Goal: Communication & Community: Participate in discussion

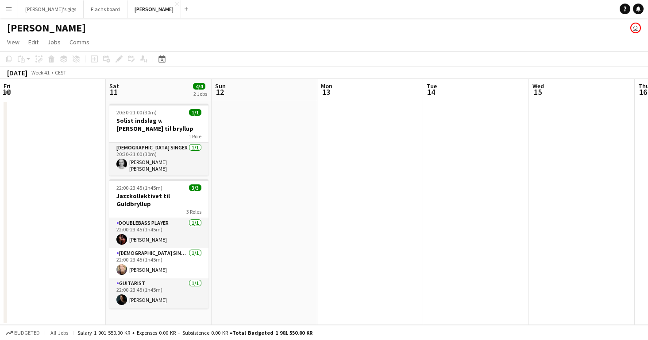
scroll to position [0, 210]
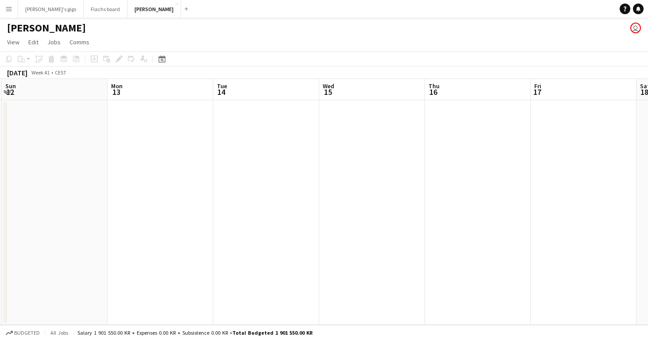
click at [6, 2] on button "Menu" at bounding box center [9, 9] width 18 height 18
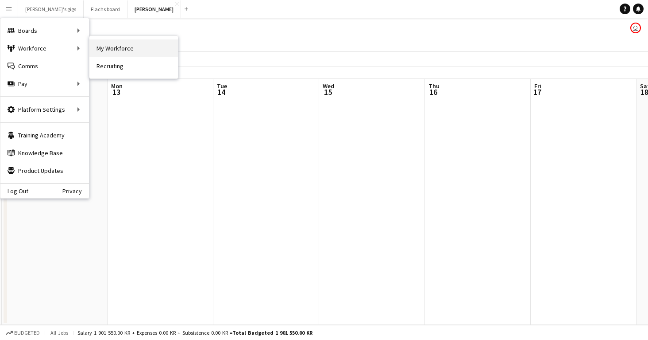
click at [103, 46] on link "My Workforce" at bounding box center [133, 48] width 89 height 18
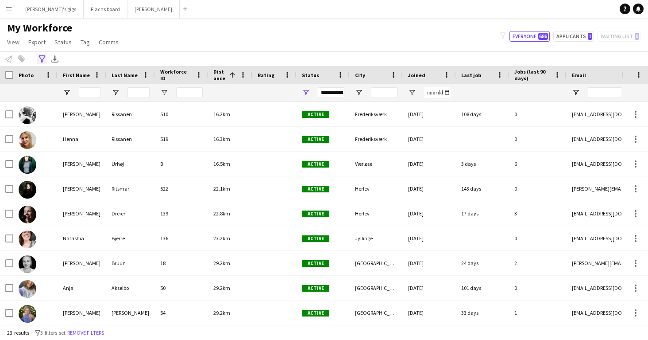
click at [41, 55] on icon at bounding box center [42, 58] width 7 height 7
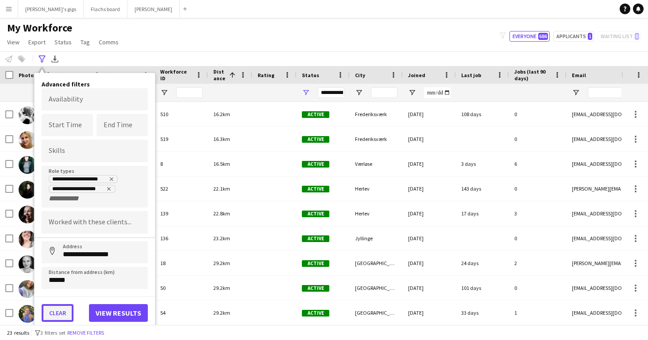
click at [58, 313] on button "Clear" at bounding box center [58, 313] width 32 height 18
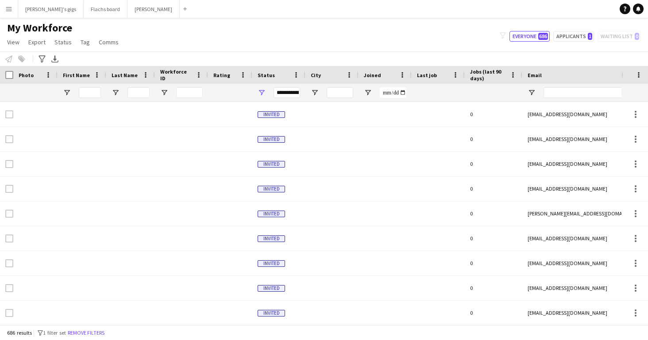
click at [132, 44] on div "My Workforce View Views Default view New view Update view Delete view Edit name…" at bounding box center [324, 36] width 648 height 30
click at [14, 5] on button "Menu" at bounding box center [9, 9] width 18 height 18
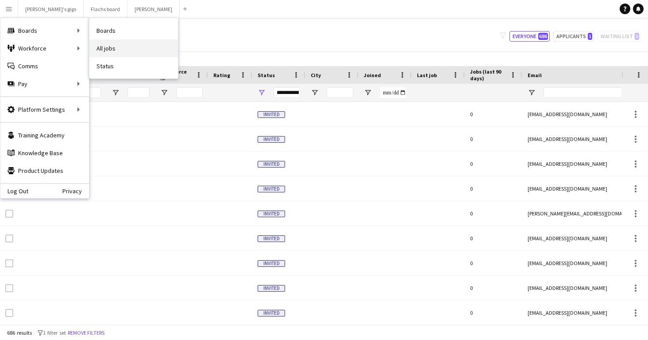
click at [119, 45] on link "All jobs" at bounding box center [133, 48] width 89 height 18
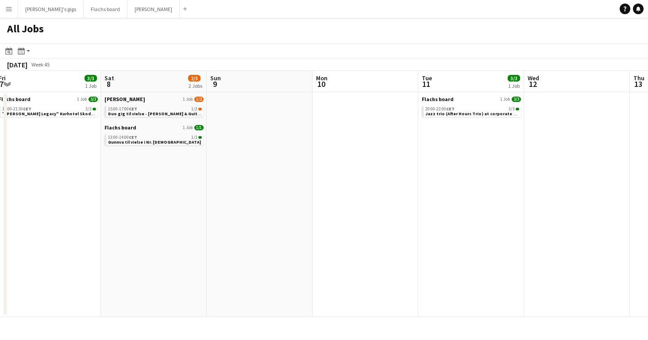
scroll to position [0, 429]
click at [302, 190] on app-date-cell at bounding box center [259, 204] width 106 height 225
click at [128, 11] on button "Asger Gigs Close" at bounding box center [154, 8] width 52 height 17
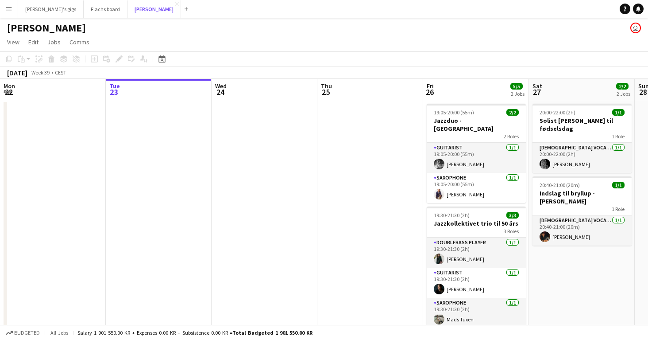
scroll to position [0, 353]
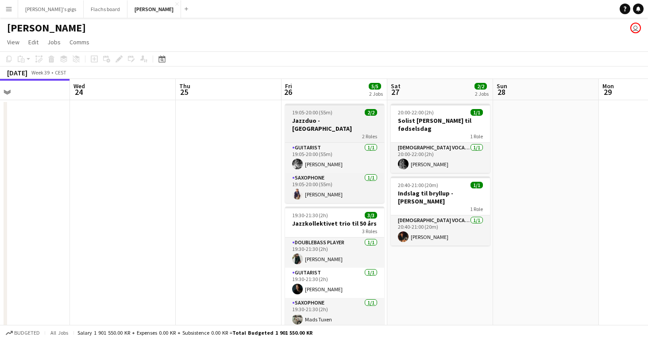
click at [313, 114] on span "19:05-20:00 (55m)" at bounding box center [312, 112] width 40 height 7
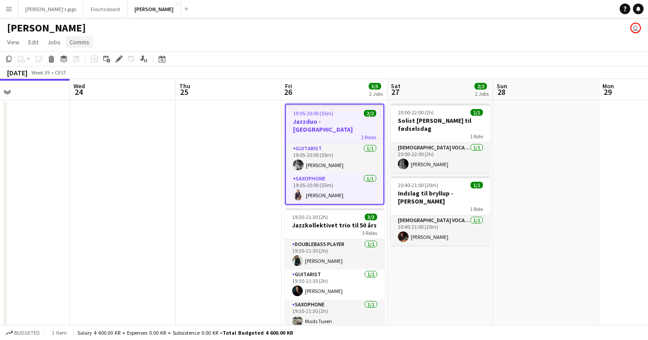
click at [70, 38] on span "Comms" at bounding box center [80, 42] width 20 height 8
click at [87, 78] on span "Create chat" at bounding box center [88, 80] width 31 height 8
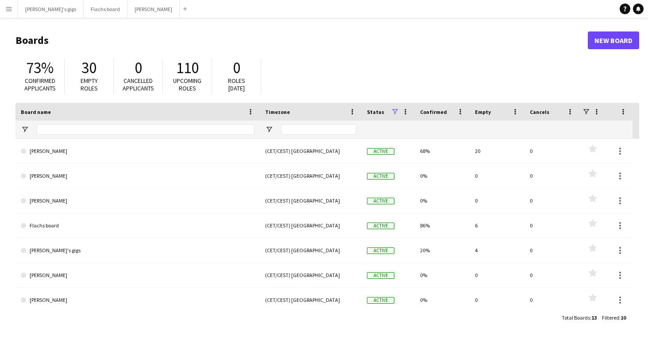
click at [13, 15] on button "Menu" at bounding box center [9, 9] width 18 height 18
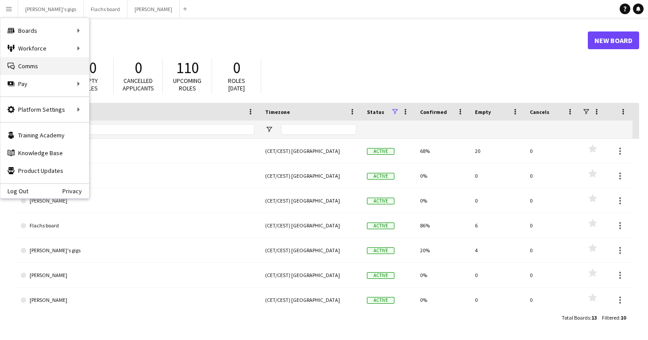
click at [35, 70] on link "Comms Comms" at bounding box center [44, 66] width 89 height 18
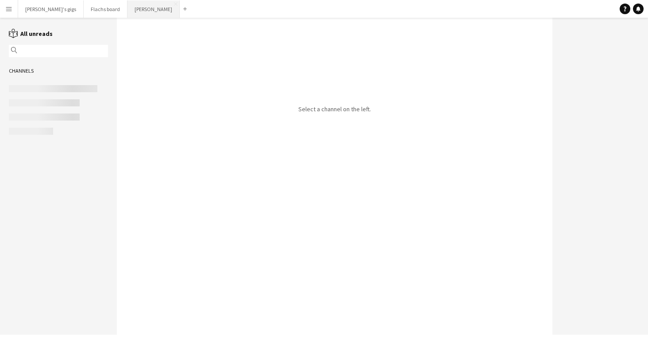
click at [128, 10] on button "Asger Gigs Close" at bounding box center [154, 8] width 52 height 17
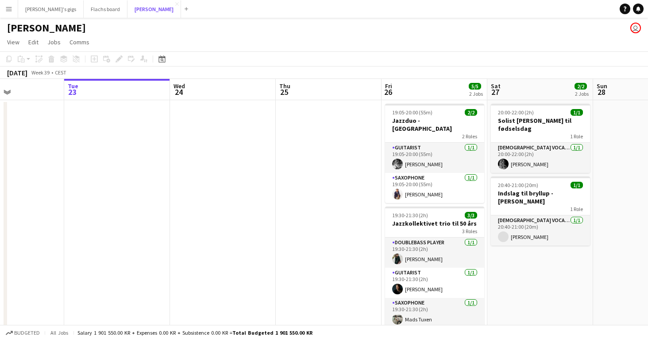
scroll to position [0, 254]
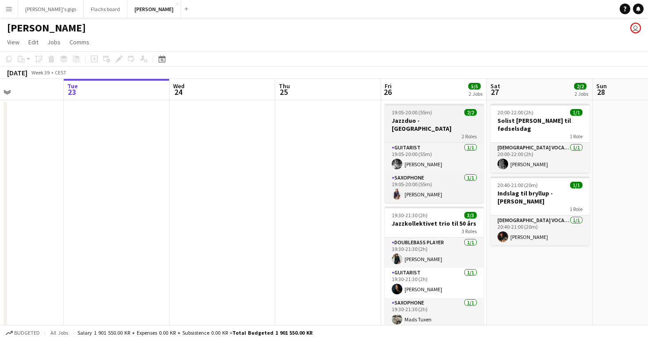
click at [406, 115] on span "19:05-20:00 (55m)" at bounding box center [412, 112] width 40 height 7
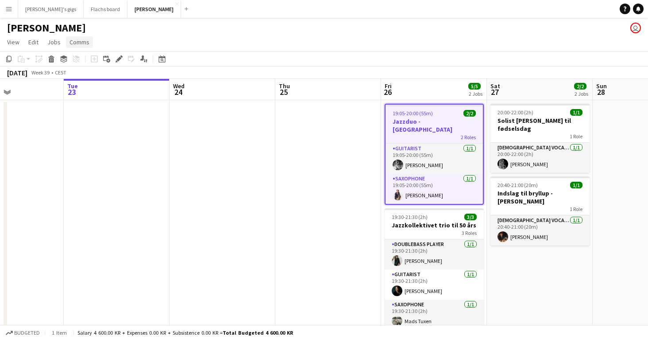
click at [74, 45] on span "Comms" at bounding box center [80, 42] width 20 height 8
click at [80, 89] on link "Create chat" at bounding box center [103, 79] width 74 height 19
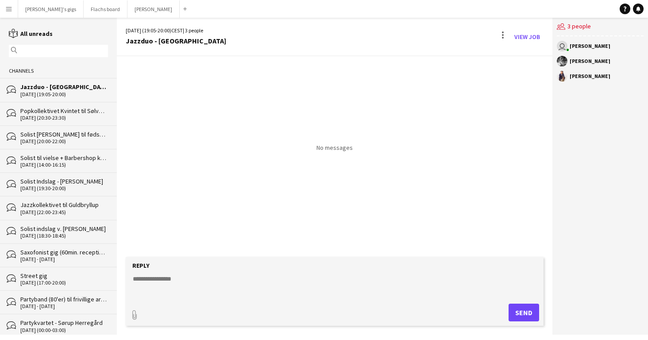
click at [204, 273] on form "Reply paperclip Send" at bounding box center [335, 291] width 418 height 69
click at [204, 282] on textarea at bounding box center [336, 285] width 409 height 23
type textarea "**********"
click at [518, 312] on button "Send" at bounding box center [524, 312] width 31 height 18
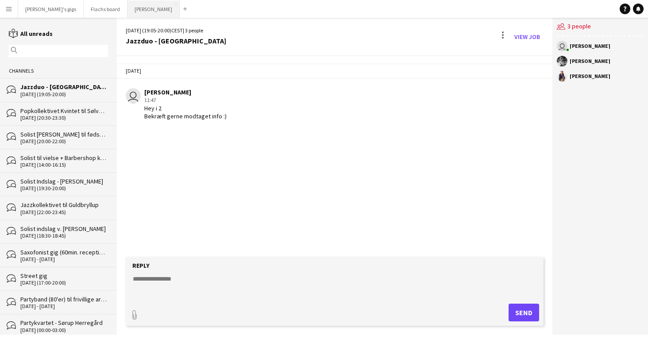
click at [128, 0] on button "Asger Gigs Close" at bounding box center [154, 8] width 52 height 17
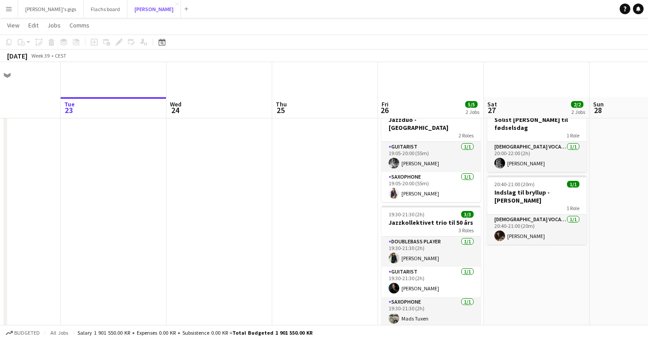
scroll to position [44, 0]
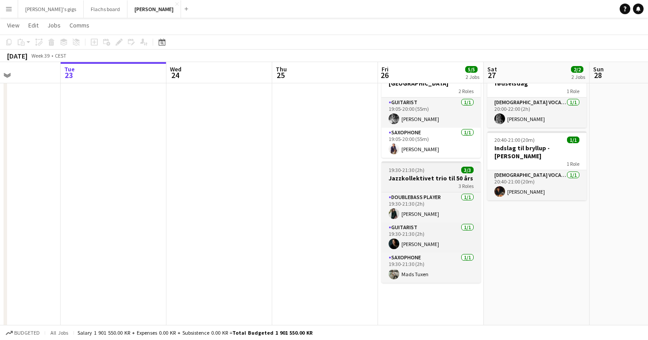
click at [389, 174] on h3 "Jazzkollektivet trio til 50 års" at bounding box center [431, 178] width 99 height 8
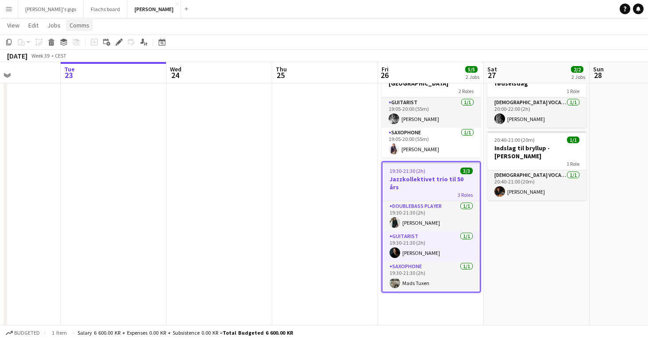
click at [78, 22] on span "Comms" at bounding box center [80, 25] width 20 height 8
click at [94, 67] on span "Create chat" at bounding box center [88, 63] width 31 height 8
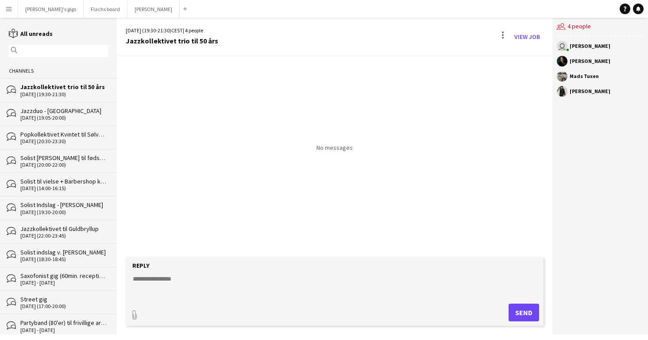
click at [235, 281] on textarea at bounding box center [336, 285] width 409 height 23
paste textarea "**********"
click at [140, 288] on textarea "**********" at bounding box center [336, 285] width 409 height 23
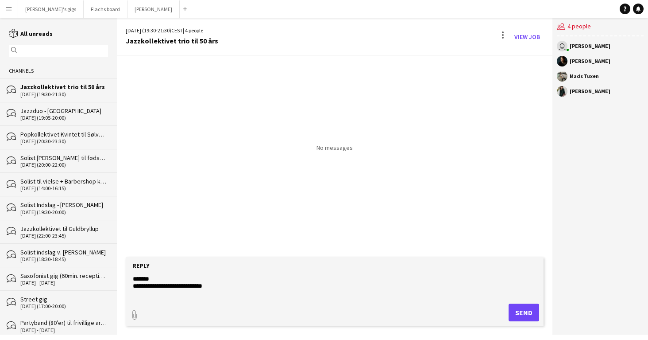
type textarea "**********"
click at [527, 308] on button "Send" at bounding box center [524, 312] width 31 height 18
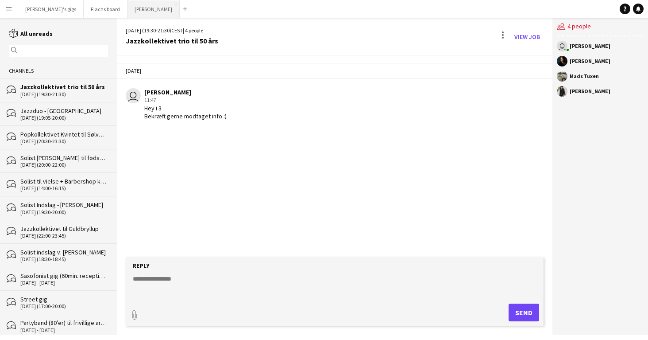
click at [128, 7] on button "Asger Gigs Close" at bounding box center [154, 8] width 52 height 17
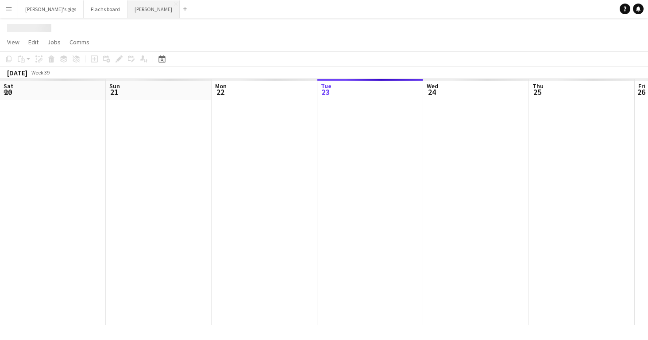
scroll to position [0, 212]
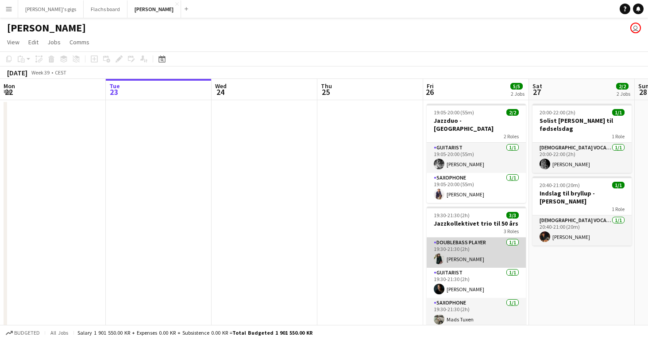
click at [483, 237] on app-card-role "Doublebass Player 1/1 19:30-21:30 (2h) Rosa Salamon" at bounding box center [476, 252] width 99 height 30
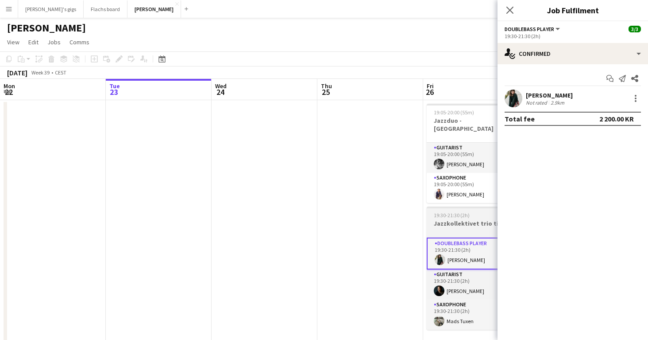
click at [454, 212] on span "19:30-21:30 (2h)" at bounding box center [452, 215] width 36 height 7
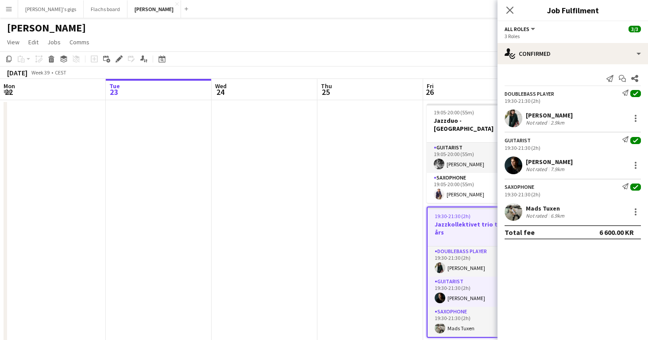
click at [387, 217] on app-date-cell at bounding box center [371, 280] width 106 height 361
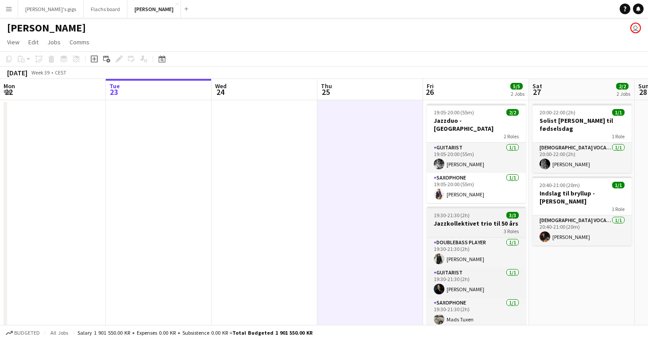
click at [470, 219] on h3 "Jazzkollektivet trio til 50 års" at bounding box center [476, 223] width 99 height 8
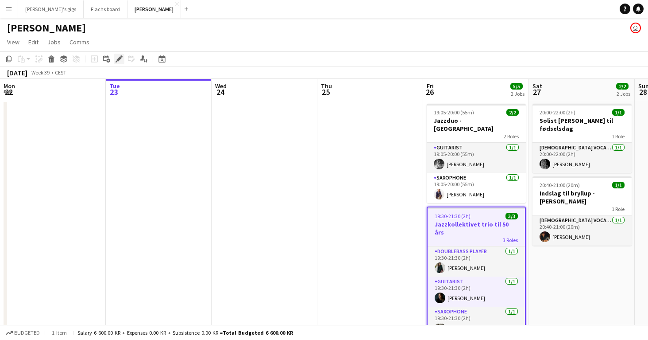
click at [123, 61] on div "Edit" at bounding box center [119, 59] width 11 height 11
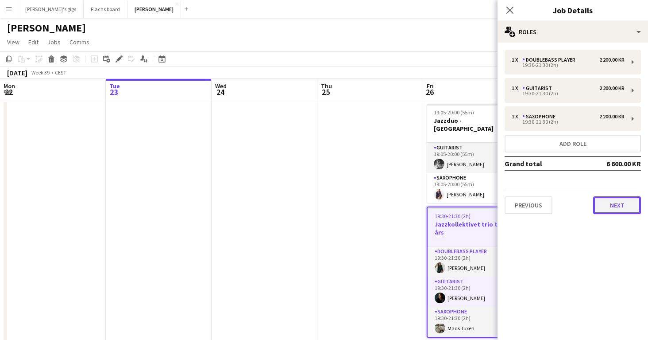
click at [603, 207] on button "Next" at bounding box center [618, 205] width 48 height 18
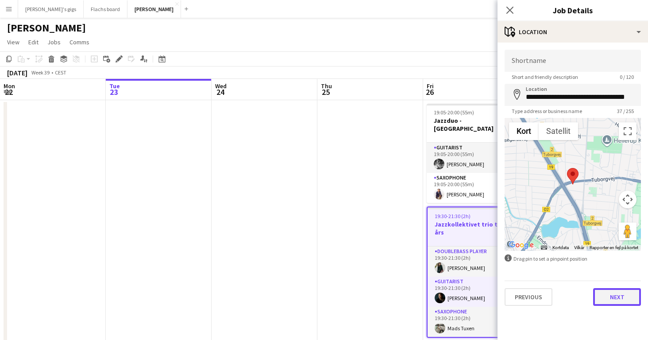
click at [611, 295] on button "Next" at bounding box center [618, 297] width 48 height 18
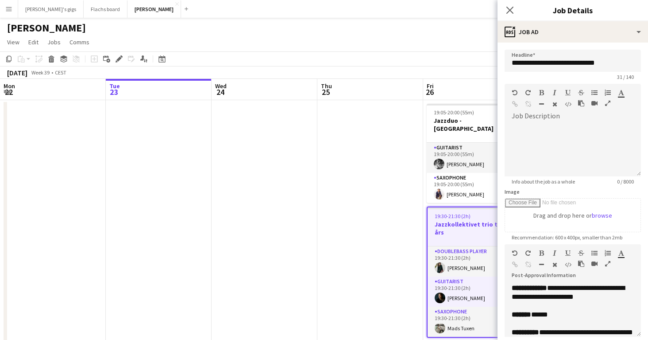
scroll to position [291, 0]
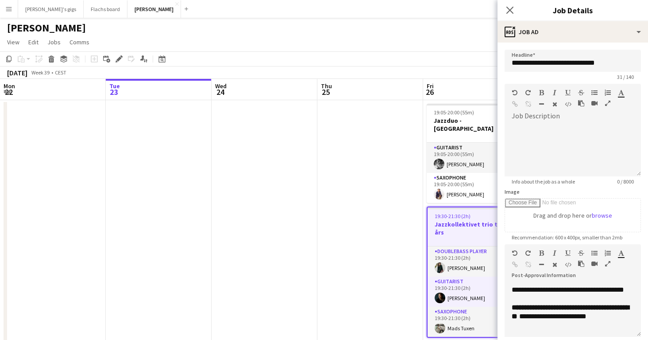
click at [331, 216] on app-date-cell at bounding box center [371, 280] width 106 height 361
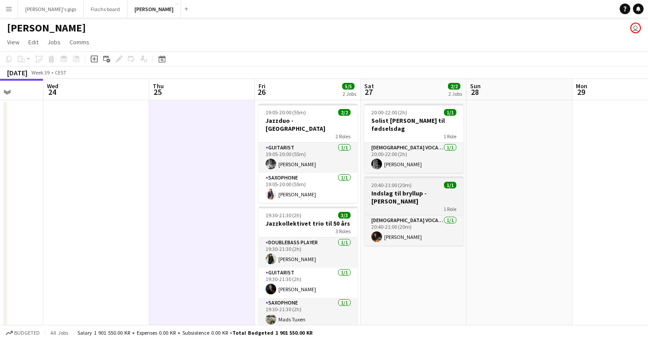
scroll to position [0, 408]
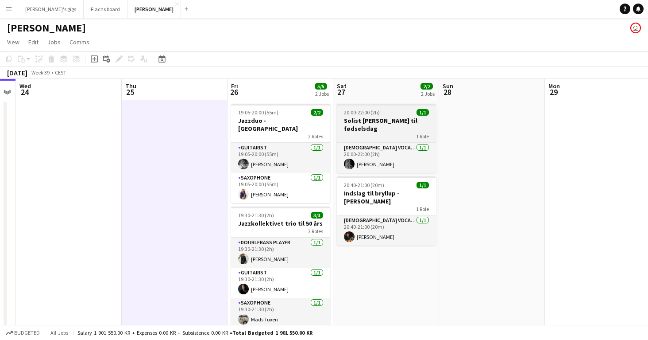
click at [366, 111] on span "20:00-22:00 (2h)" at bounding box center [362, 112] width 36 height 7
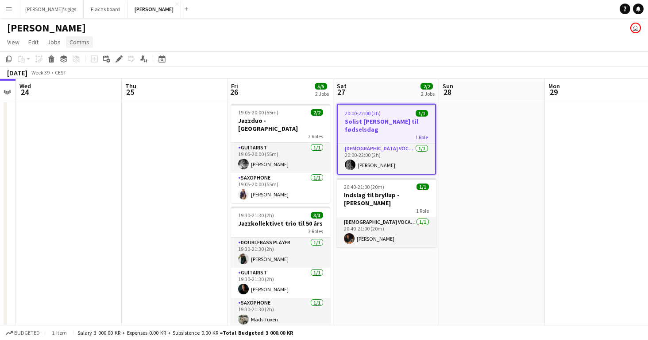
click at [82, 45] on span "Comms" at bounding box center [80, 42] width 20 height 8
click at [89, 77] on span "Create chat" at bounding box center [88, 80] width 31 height 8
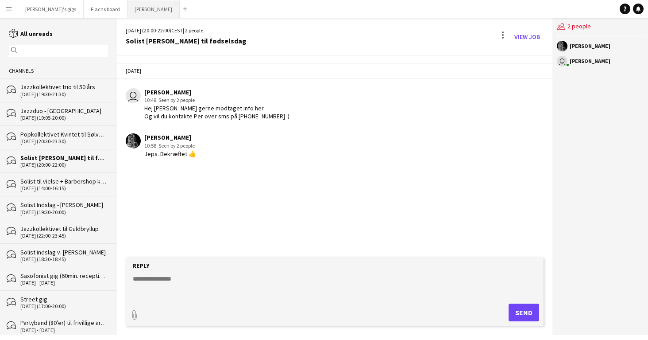
click at [128, 11] on button "Asger Gigs Close" at bounding box center [154, 8] width 52 height 17
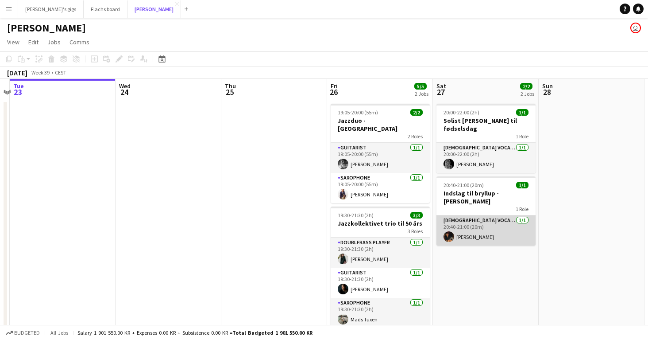
scroll to position [0, 320]
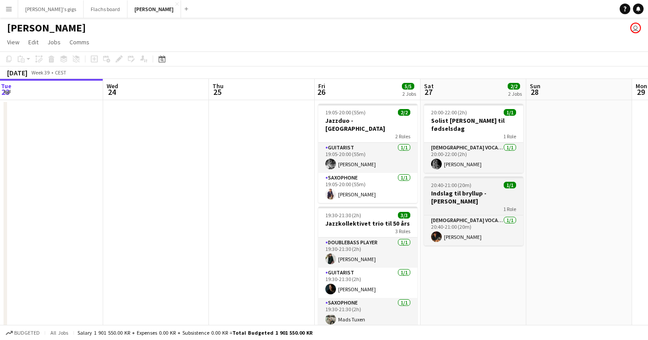
click at [491, 189] on h3 "Indslag til bryllup - [PERSON_NAME]" at bounding box center [473, 197] width 99 height 16
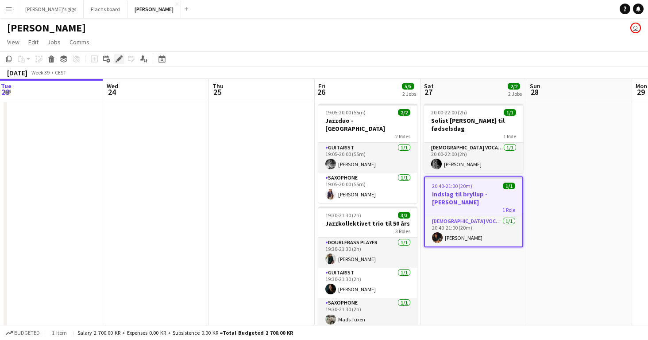
click at [120, 61] on icon "Edit" at bounding box center [119, 58] width 7 height 7
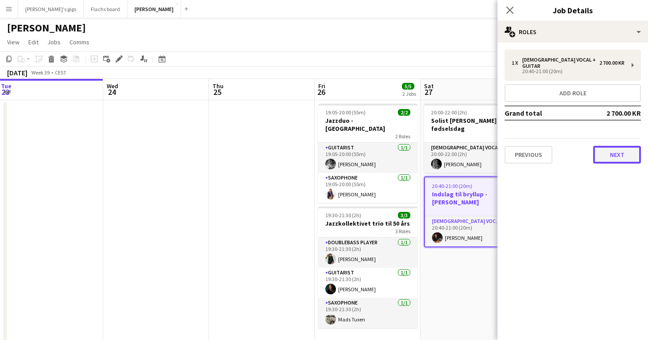
click at [622, 148] on button "Next" at bounding box center [618, 155] width 48 height 18
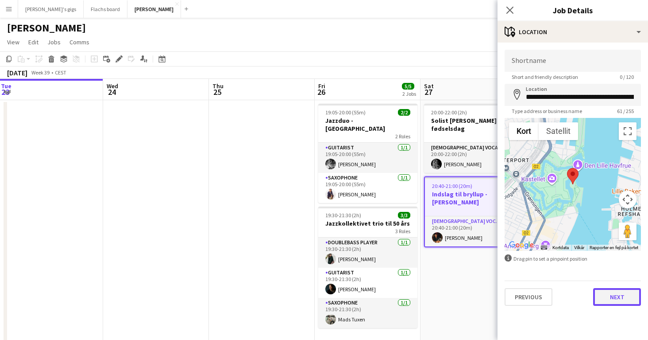
click at [618, 300] on button "Next" at bounding box center [618, 297] width 48 height 18
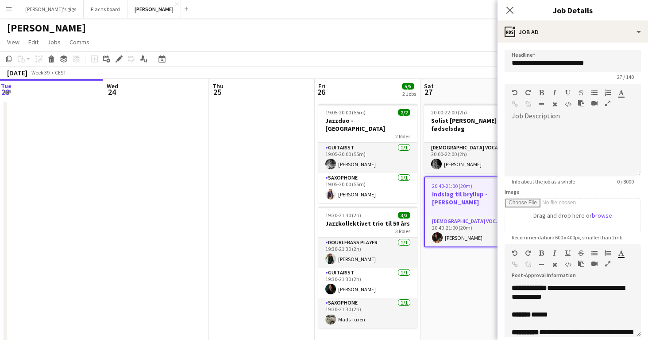
scroll to position [264, 0]
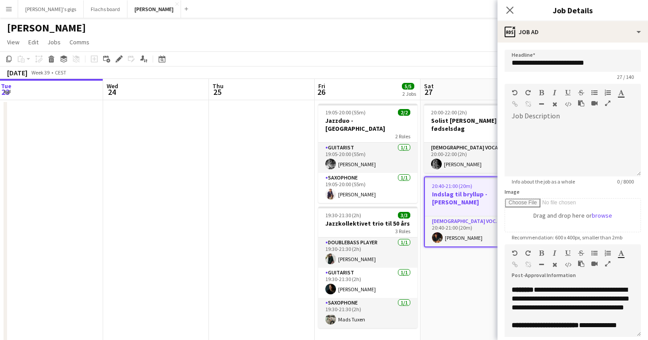
click at [458, 291] on app-date-cell "20:00-22:00 (2h) 1/1 Solist Eline til fødselsdag 1 Role Female Vocal + guitar 1…" at bounding box center [474, 280] width 106 height 361
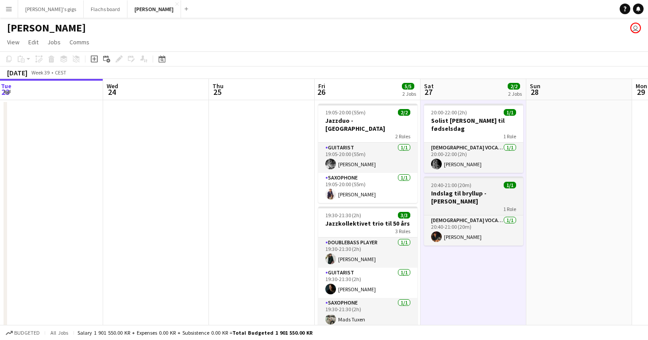
click at [454, 176] on app-job-card "20:40-21:00 (20m) 1/1 Indslag til bryllup - Chris 1 Role Male Vocal + Guitar 1/…" at bounding box center [473, 210] width 99 height 69
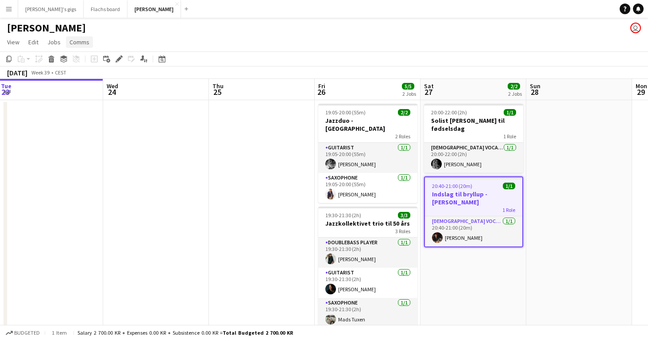
click at [85, 45] on span "Comms" at bounding box center [80, 42] width 20 height 8
click at [88, 82] on span "Create chat" at bounding box center [88, 80] width 31 height 8
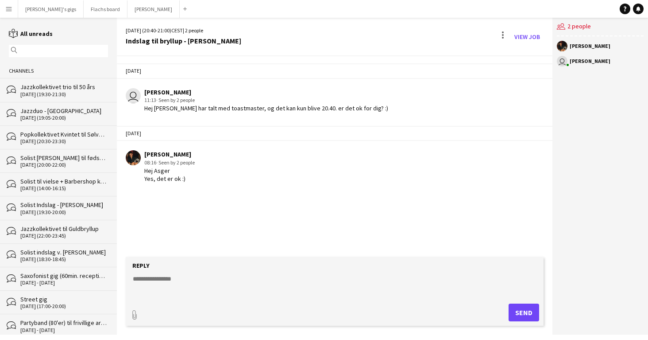
click at [240, 278] on textarea at bounding box center [336, 285] width 409 height 23
type textarea "**********"
click at [517, 313] on button "Send" at bounding box center [524, 312] width 31 height 18
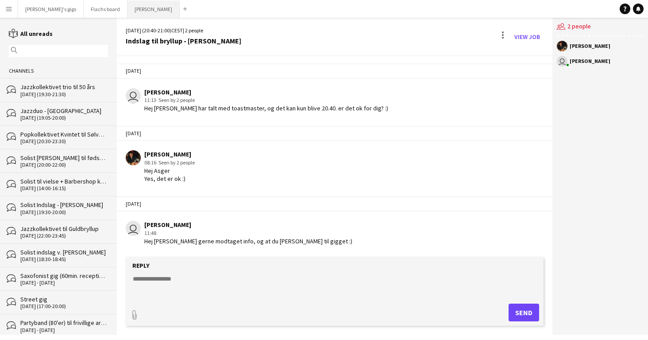
click at [128, 5] on button "Asger Gigs Close" at bounding box center [154, 8] width 52 height 17
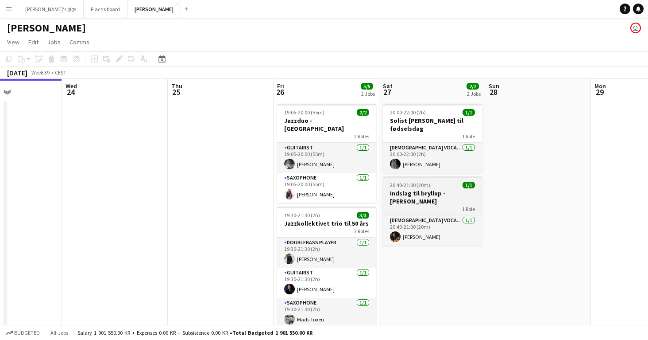
click at [384, 189] on h3 "Indslag til bryllup - [PERSON_NAME]" at bounding box center [432, 197] width 99 height 16
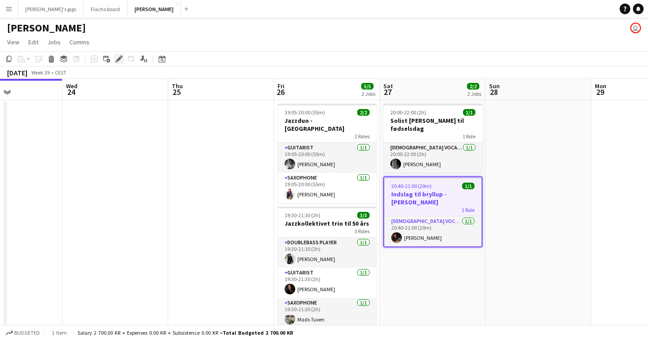
click at [117, 62] on div "Edit" at bounding box center [119, 59] width 11 height 11
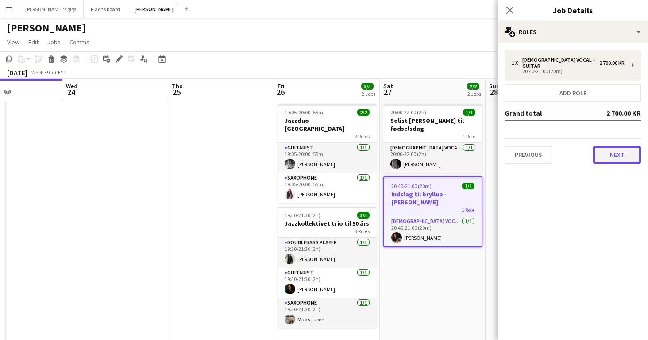
click at [609, 148] on button "Next" at bounding box center [618, 155] width 48 height 18
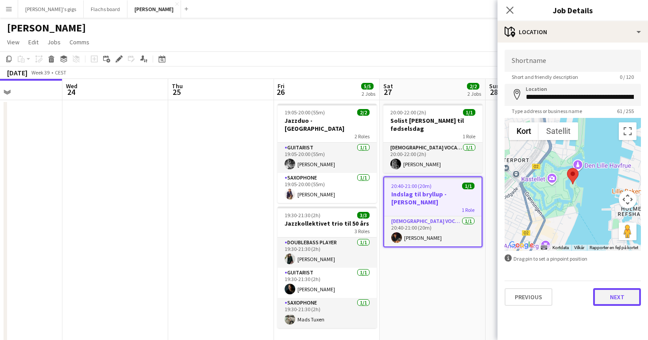
click at [619, 290] on button "Next" at bounding box center [618, 297] width 48 height 18
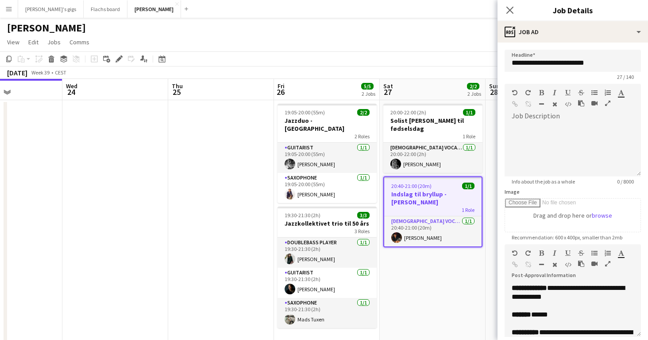
scroll to position [264, 0]
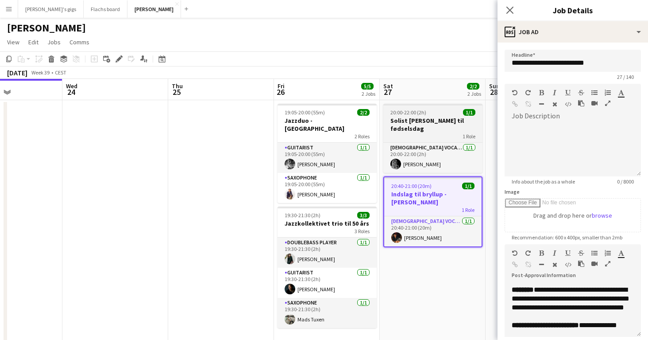
click at [439, 132] on div "1 Role" at bounding box center [433, 135] width 99 height 7
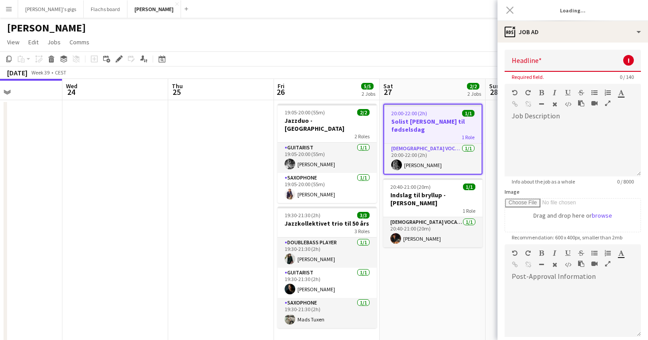
scroll to position [0, 0]
type input "**********"
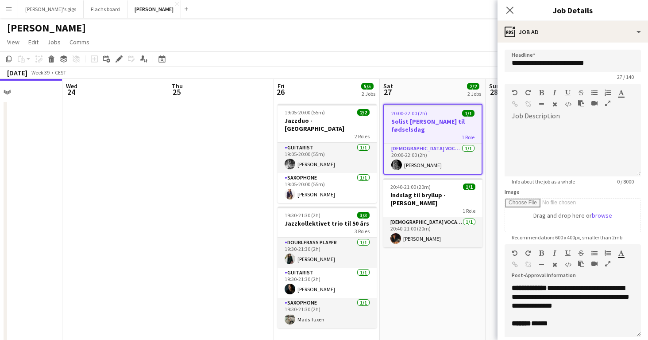
scroll to position [273, 0]
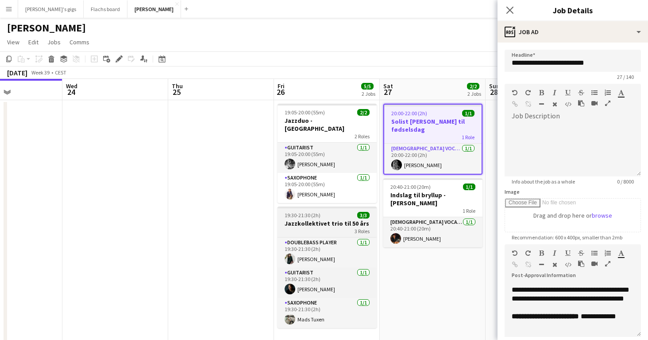
click at [316, 212] on span "19:30-21:30 (2h)" at bounding box center [303, 215] width 36 height 7
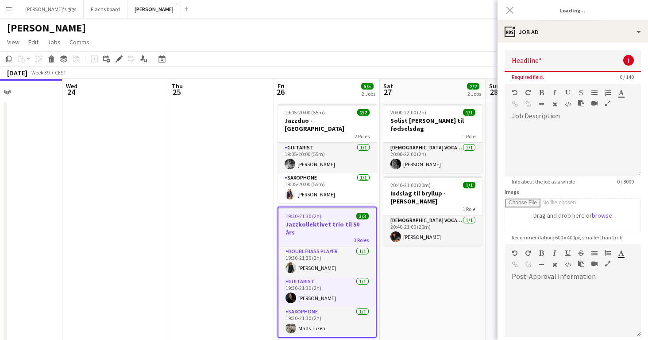
scroll to position [0, 0]
type input "**********"
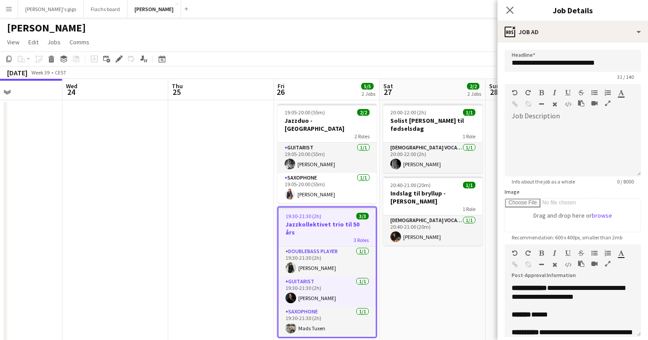
scroll to position [291, 0]
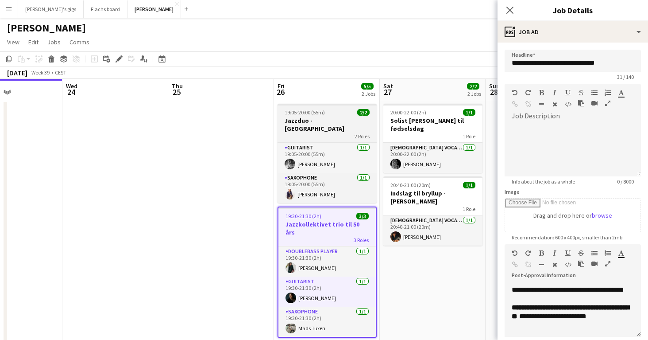
click at [303, 115] on span "19:05-20:00 (55m)" at bounding box center [305, 112] width 40 height 7
type input "**********"
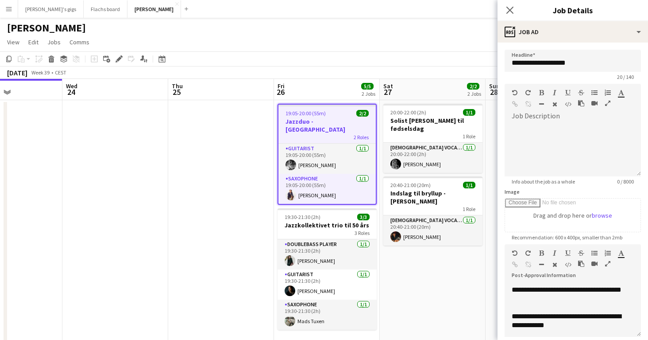
click at [433, 285] on app-date-cell "20:00-22:00 (2h) 1/1 Solist Eline til fødselsdag 1 Role Female Vocal + guitar 1…" at bounding box center [433, 280] width 106 height 361
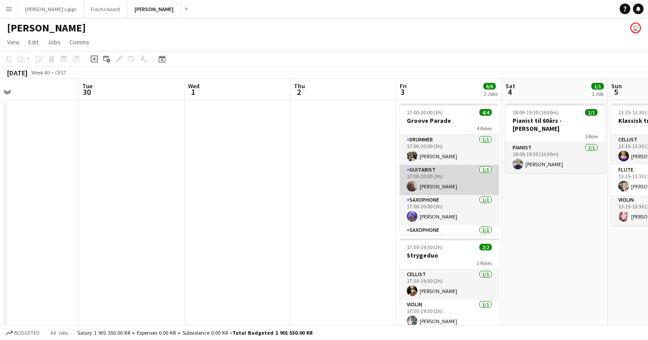
scroll to position [0, 236]
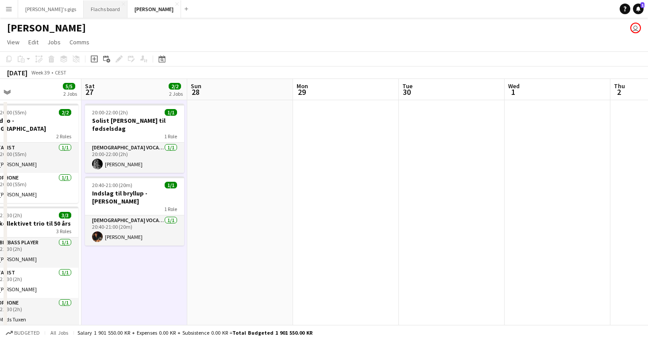
click at [84, 10] on button "Flachs board Close" at bounding box center [106, 8] width 44 height 17
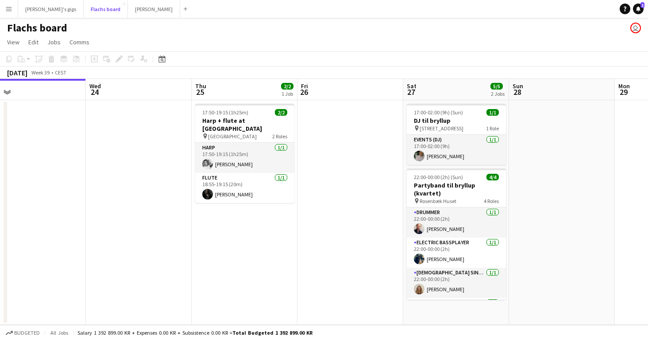
scroll to position [0, 231]
click at [325, 22] on div "Flachs board user" at bounding box center [324, 26] width 648 height 17
click at [243, 48] on app-page-menu "View Day view expanded Day view collapsed Month view Date picker Jump to today …" at bounding box center [324, 43] width 648 height 17
click at [258, 46] on app-page-menu "View Day view expanded Day view collapsed Month view Date picker Jump to today …" at bounding box center [324, 43] width 648 height 17
